Goal: Go to known website: Access a specific website the user already knows

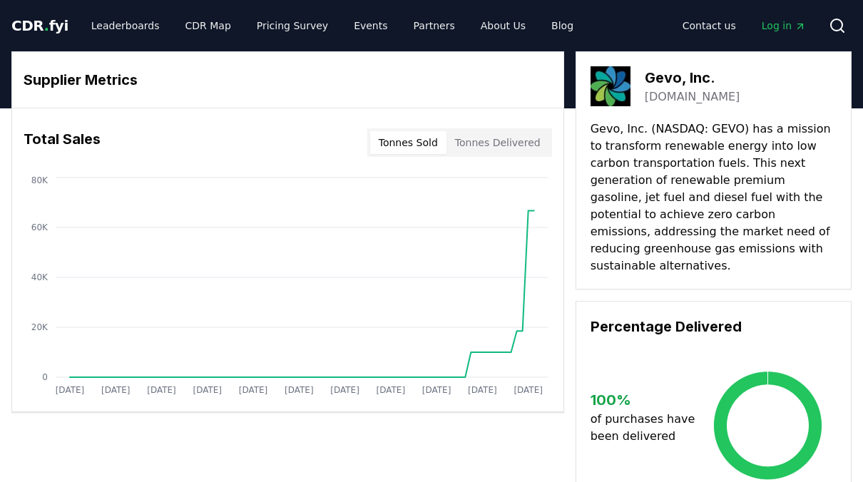
click at [677, 95] on link "[DOMAIN_NAME]" at bounding box center [692, 96] width 96 height 17
